Goal: Check status: Check status

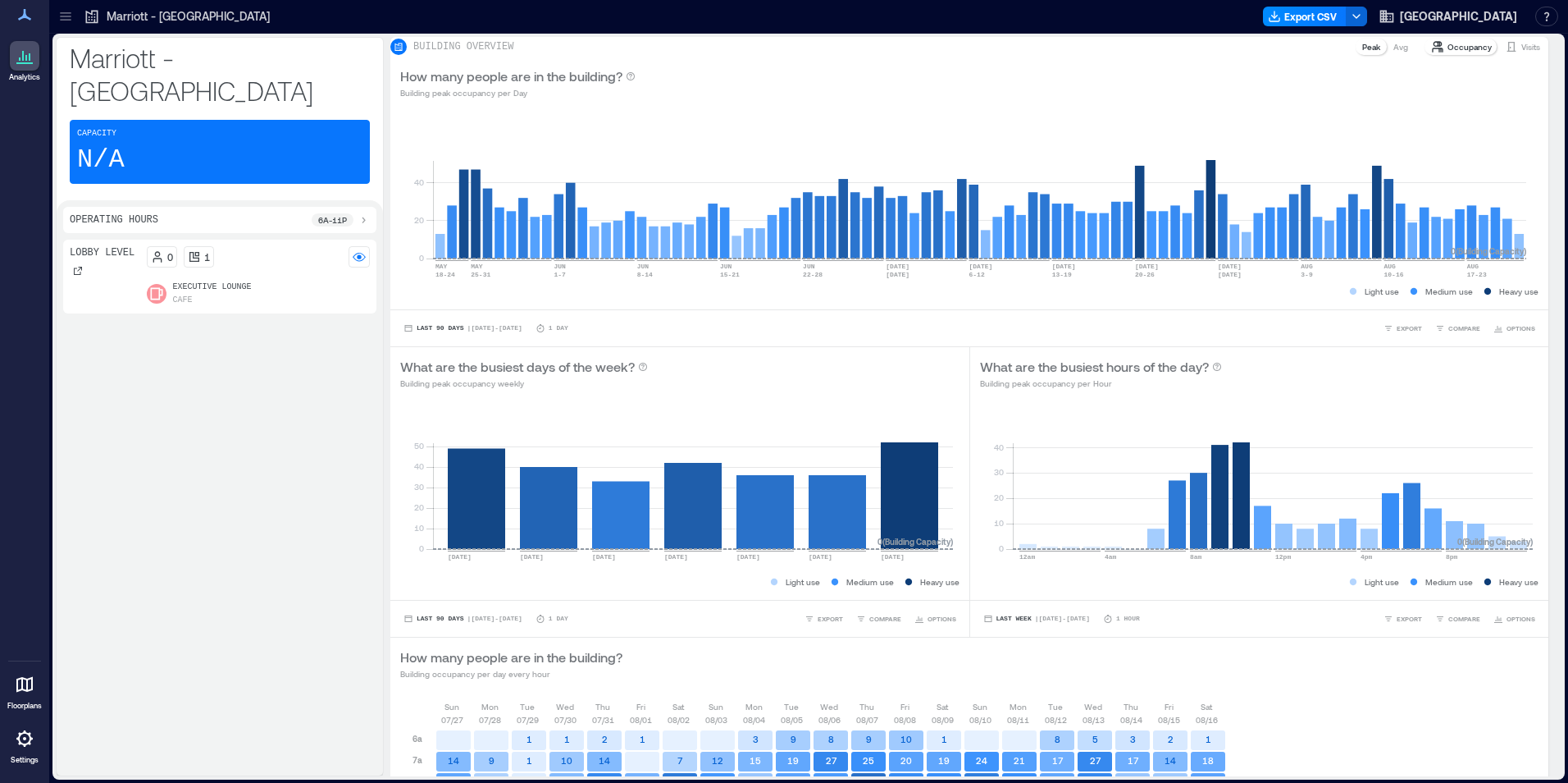
click at [1521, 54] on p "Visits" at bounding box center [1530, 47] width 19 height 13
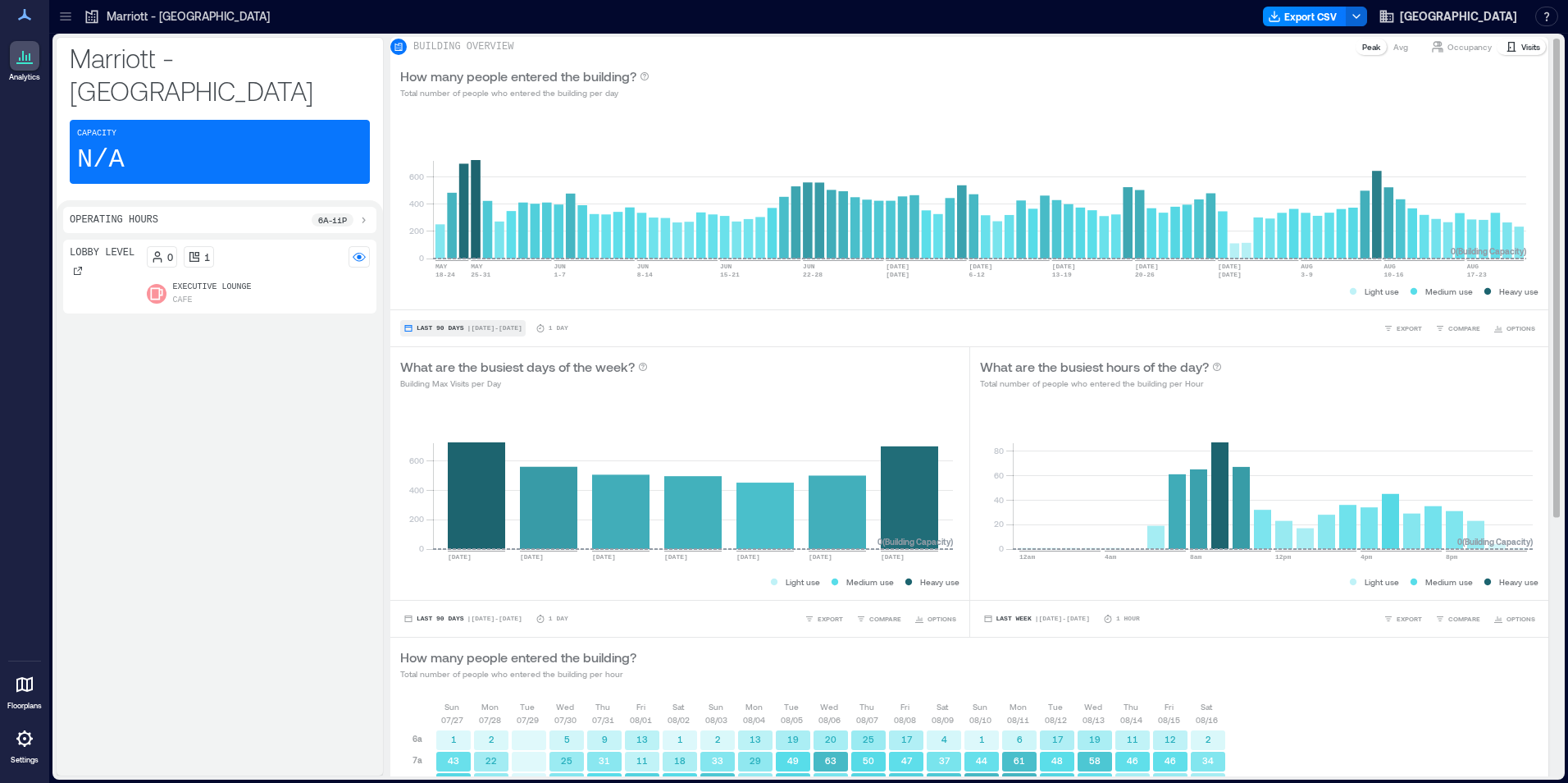
click at [427, 332] on button "Last 90 Days | [DATE] - [DATE]" at bounding box center [462, 328] width 125 height 16
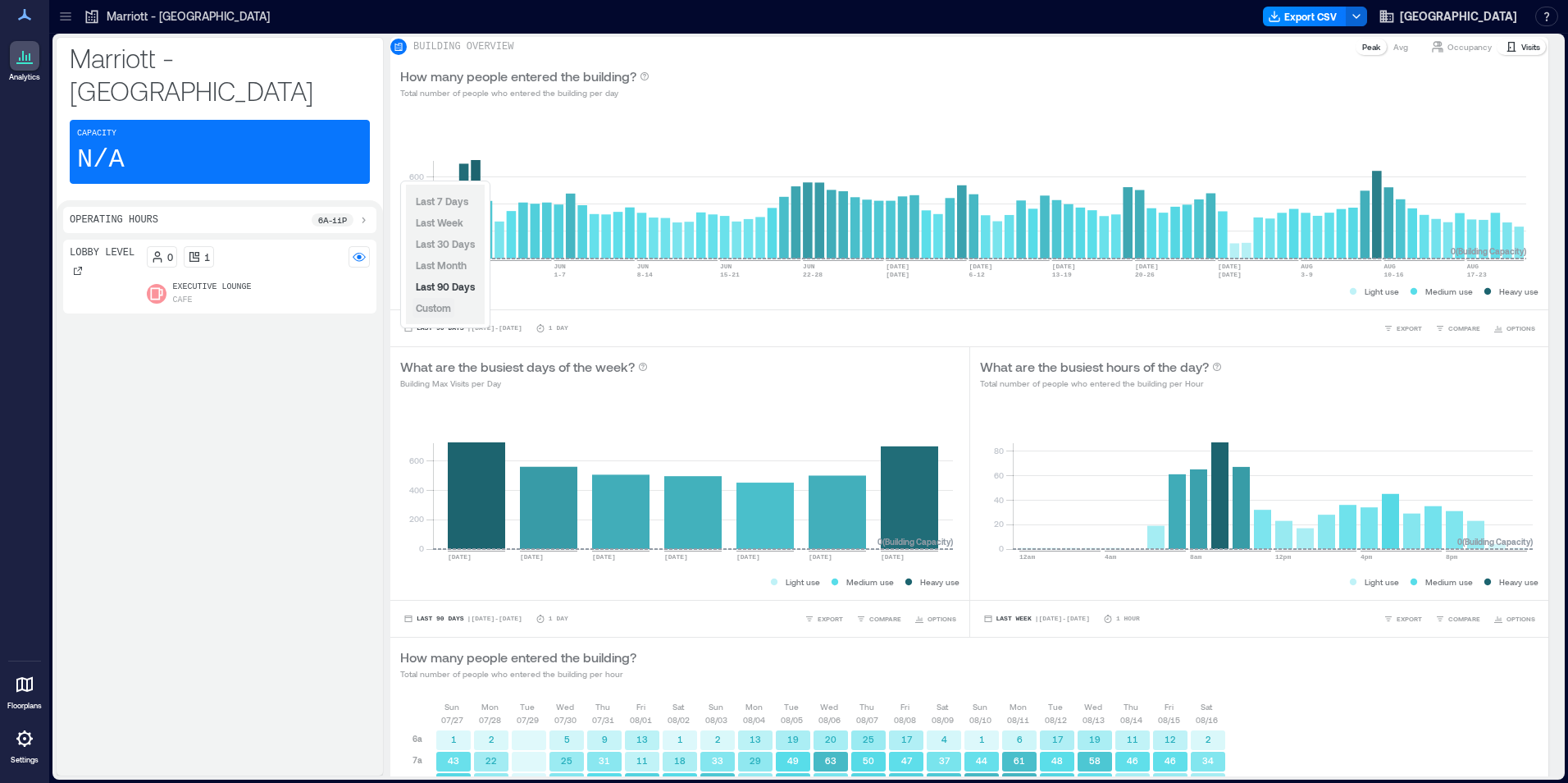
click at [442, 307] on span "Custom" at bounding box center [433, 307] width 35 height 12
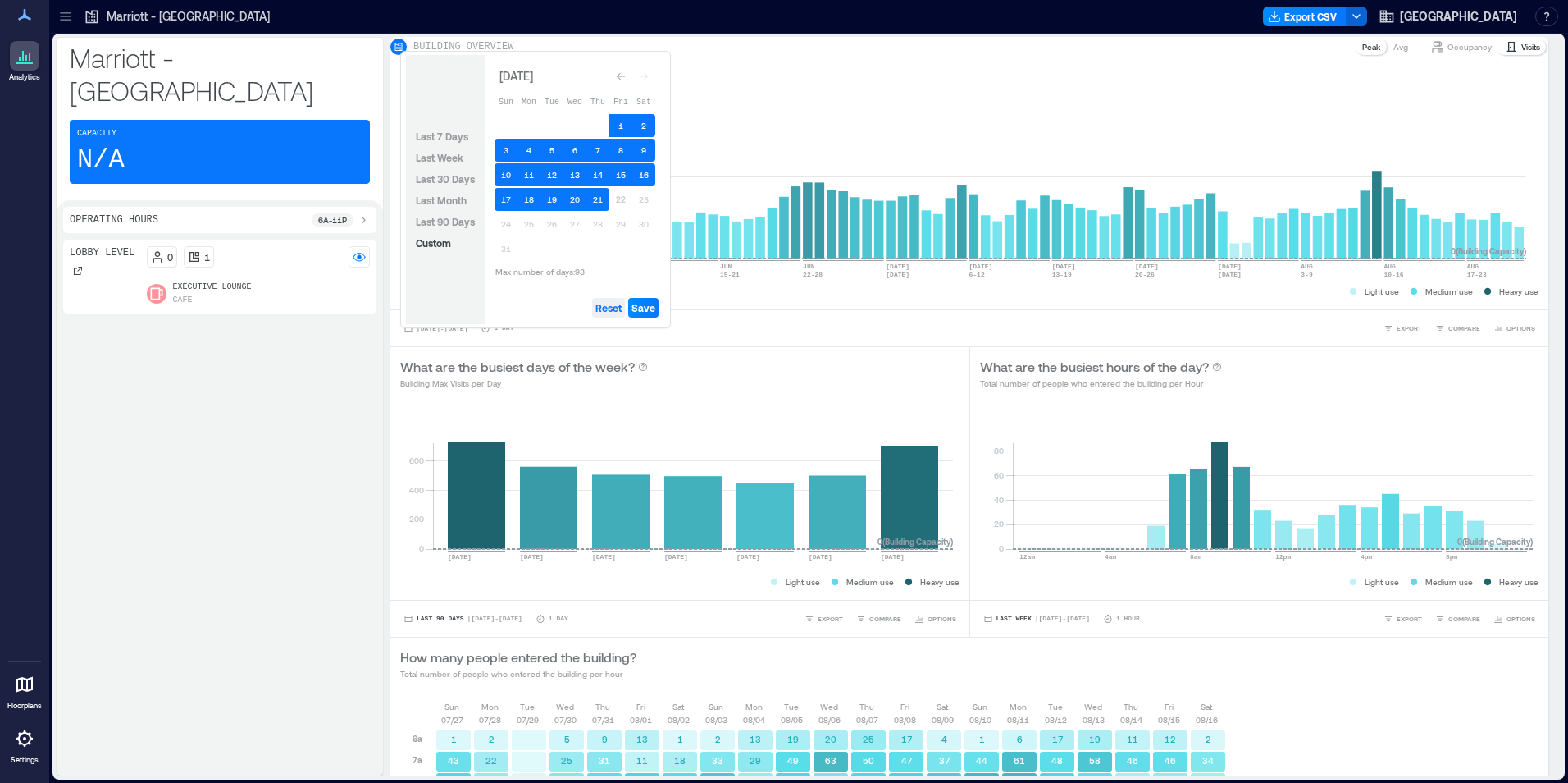
click at [603, 311] on span "Reset" at bounding box center [608, 308] width 26 height 13
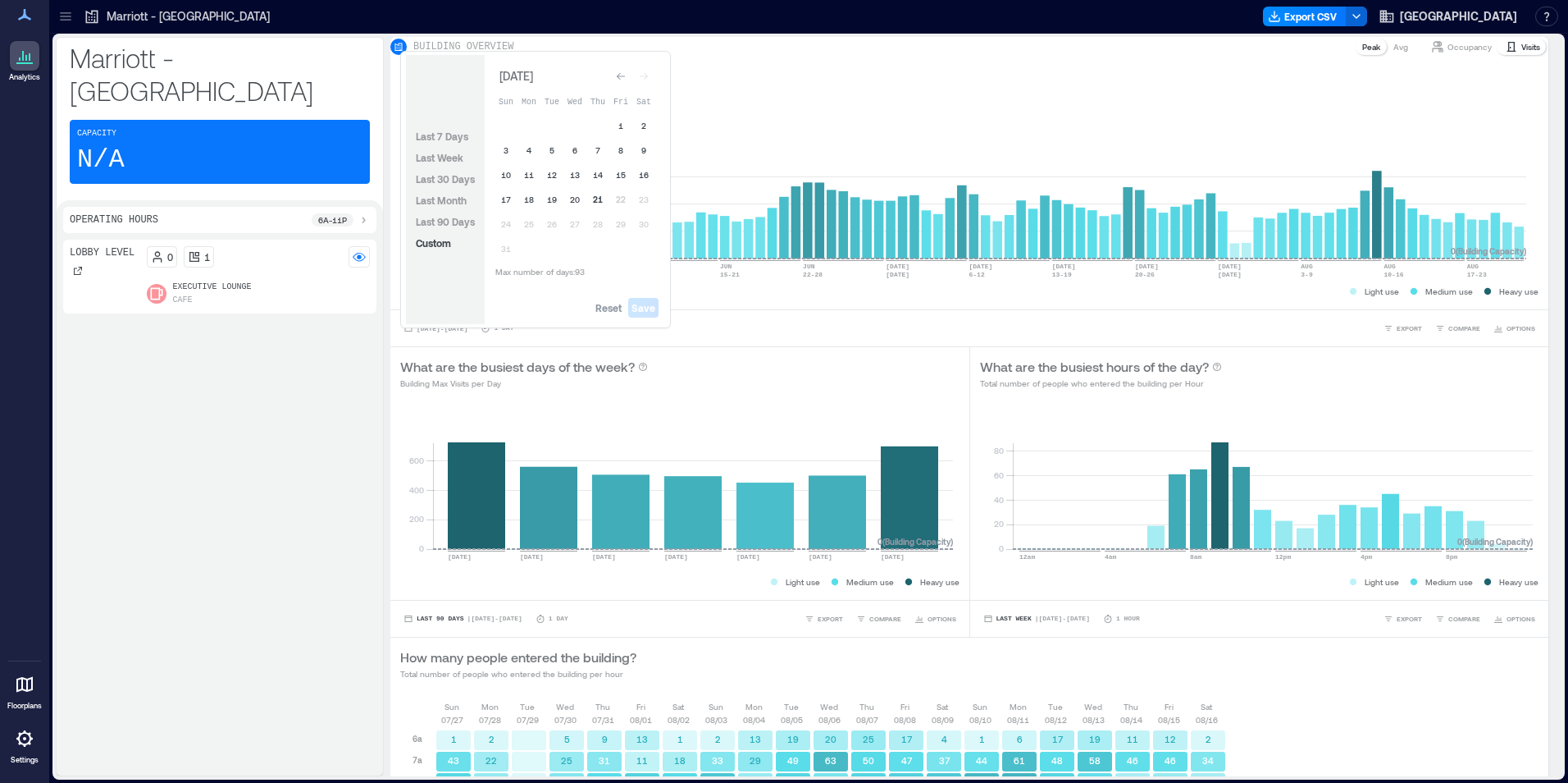
click at [600, 202] on button "21" at bounding box center [598, 200] width 23 height 23
click at [574, 202] on button "20" at bounding box center [575, 200] width 23 height 23
click at [648, 302] on span "Save" at bounding box center [643, 308] width 24 height 13
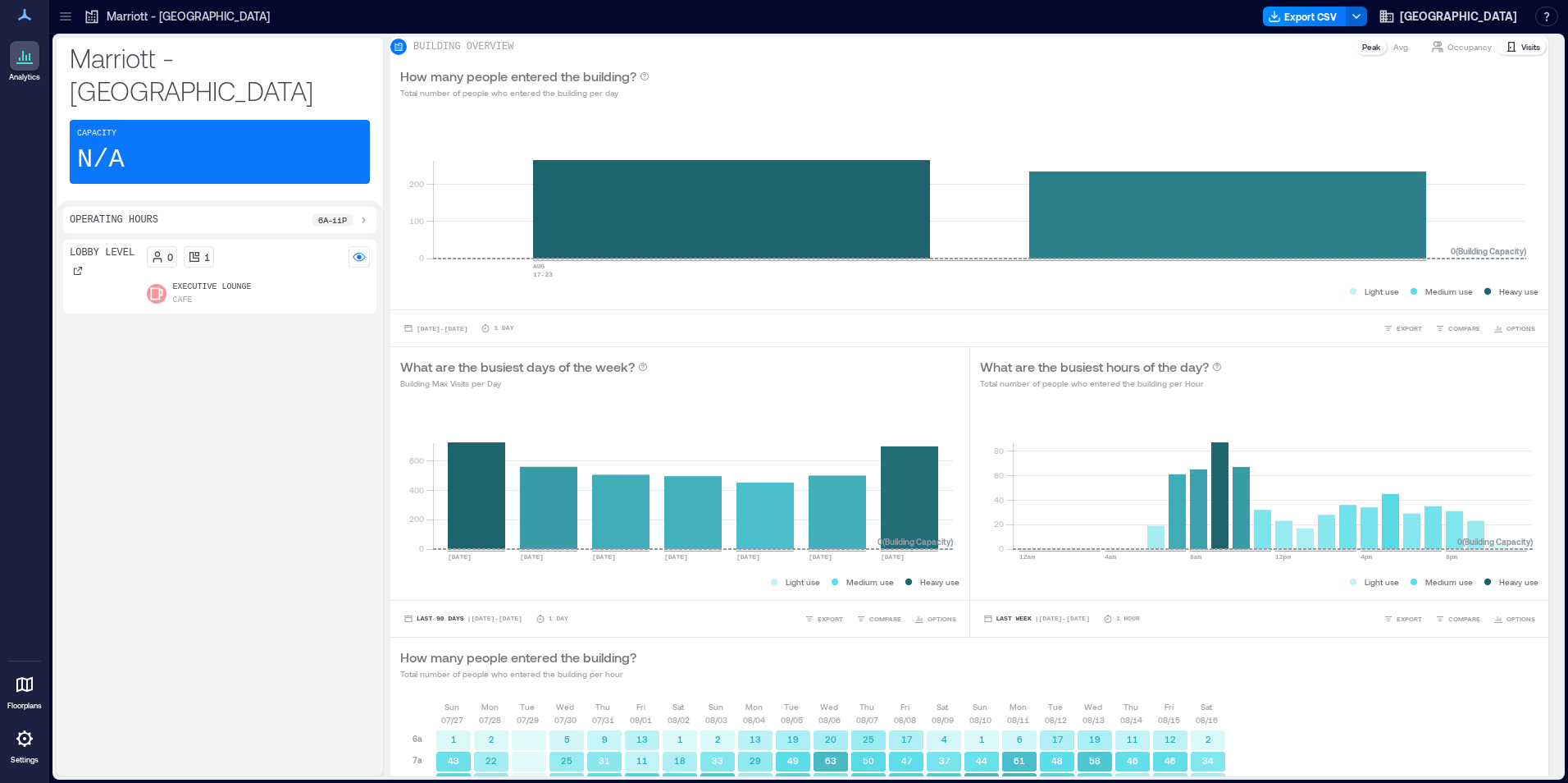
click at [335, 437] on div "Lobby Level 0 1 Executive Lounge Cafe" at bounding box center [220, 504] width 313 height 529
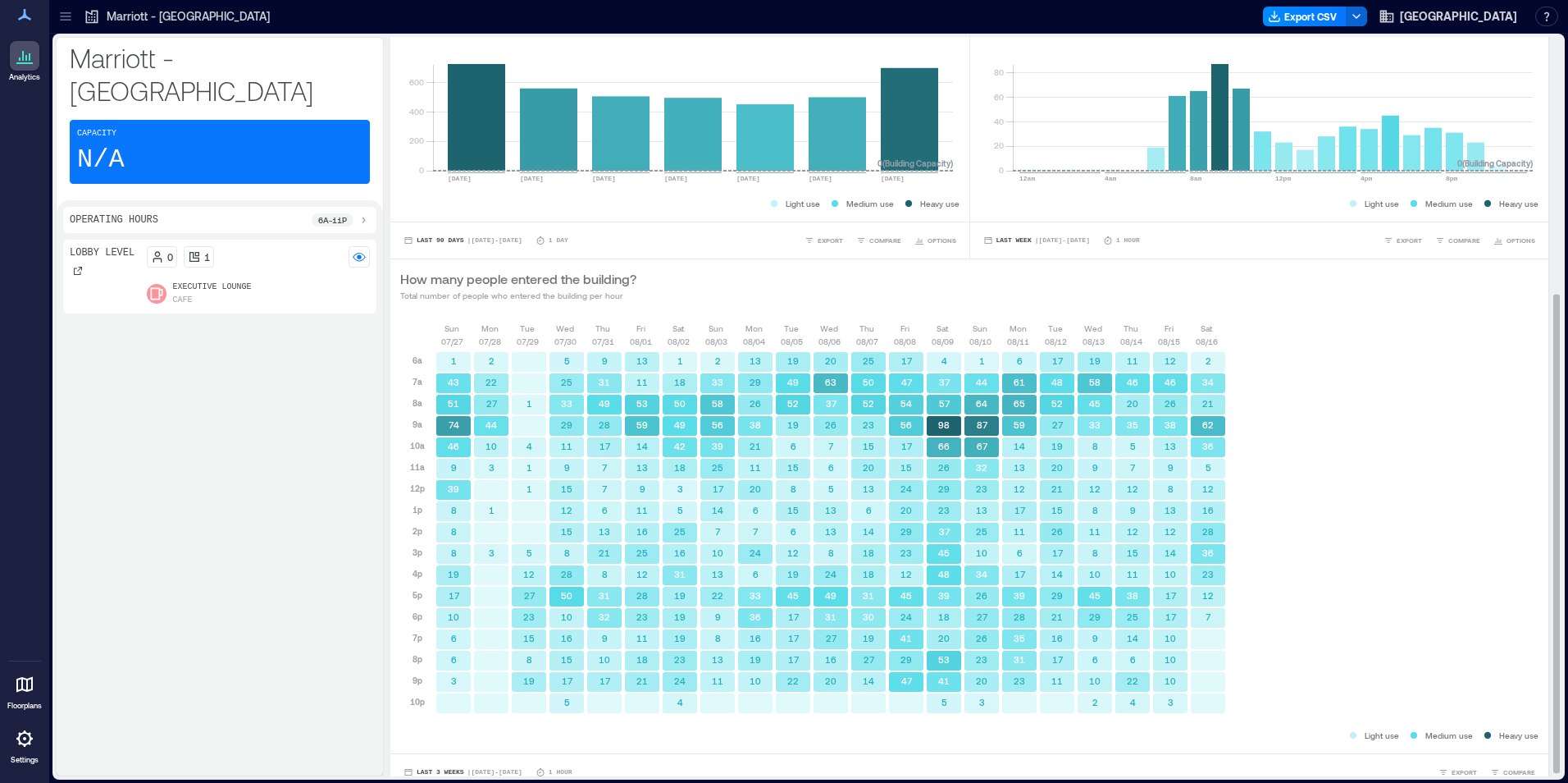
scroll to position [402, 0]
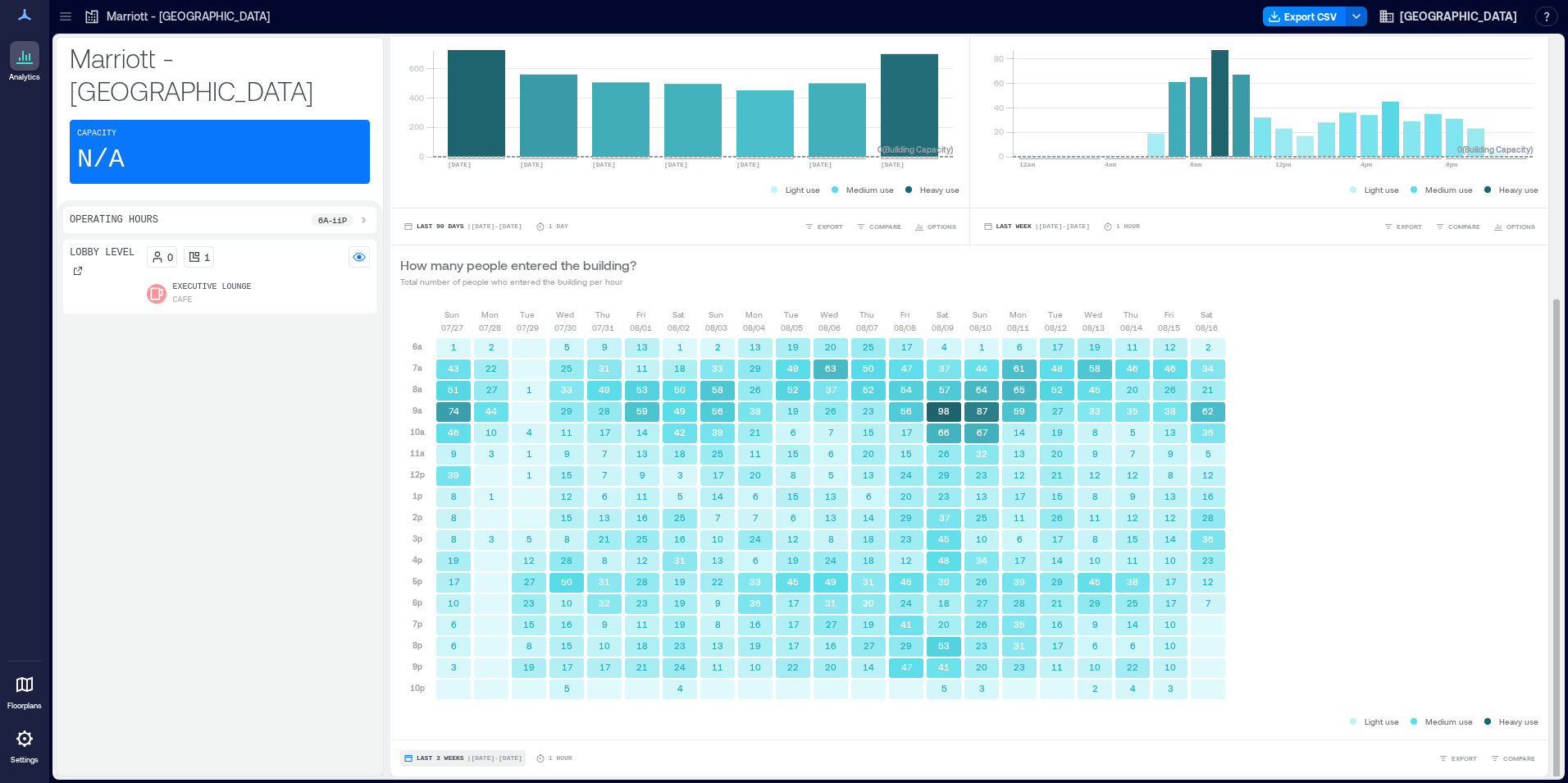
click at [427, 758] on span "Last 3 Weeks" at bounding box center [440, 758] width 47 height 0
click at [440, 727] on span "Custom" at bounding box center [433, 728] width 35 height 12
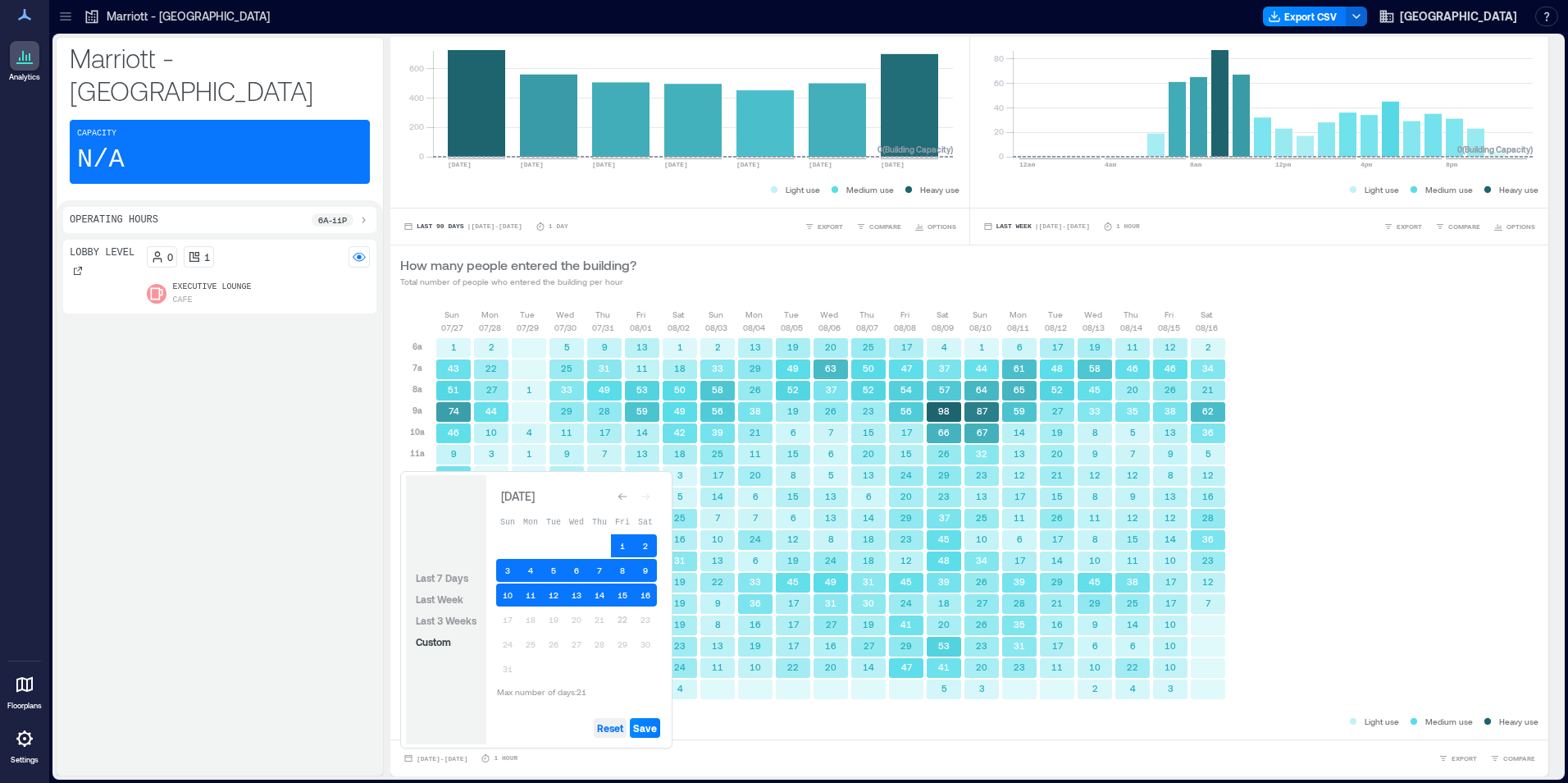
click at [615, 725] on span "Reset" at bounding box center [610, 728] width 26 height 13
click at [628, 627] on button "22" at bounding box center [623, 619] width 23 height 23
click at [606, 626] on button "21" at bounding box center [599, 619] width 23 height 23
click at [648, 727] on span "Save" at bounding box center [645, 728] width 24 height 13
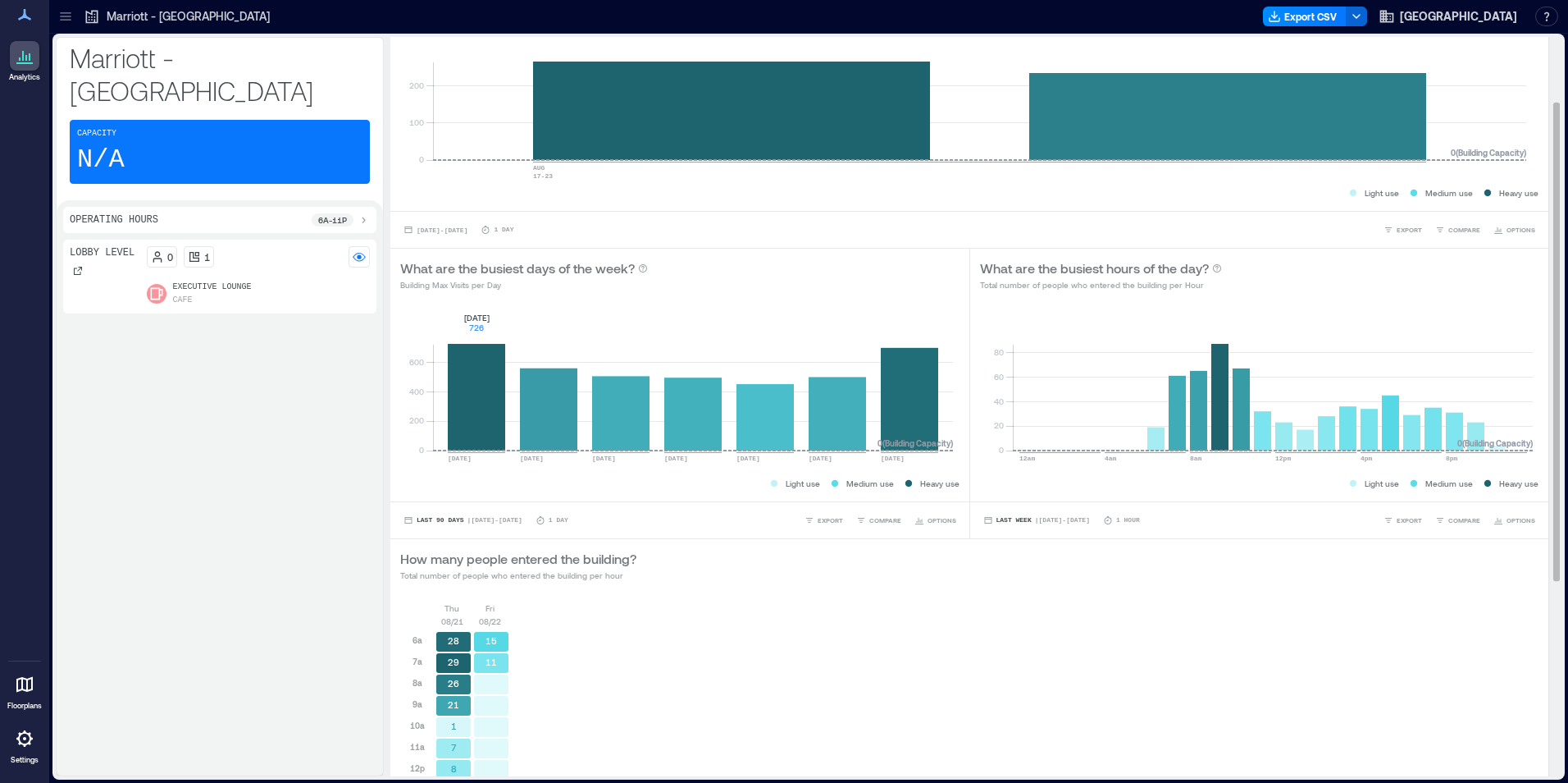
scroll to position [174, 0]
